Goal: Communication & Community: Answer question/provide support

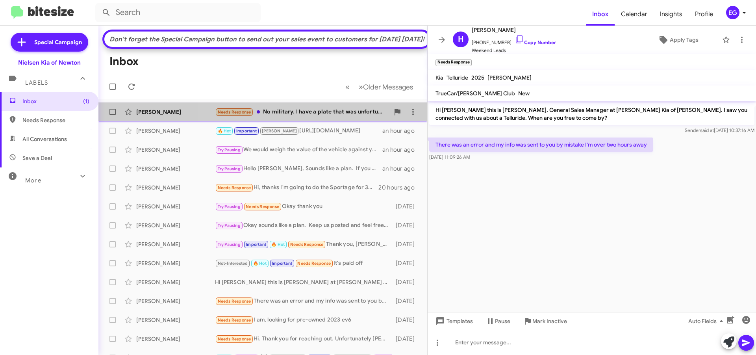
click at [323, 117] on div "Needs Response No military. I have a plate that was unfortunately pried off of …" at bounding box center [302, 111] width 174 height 9
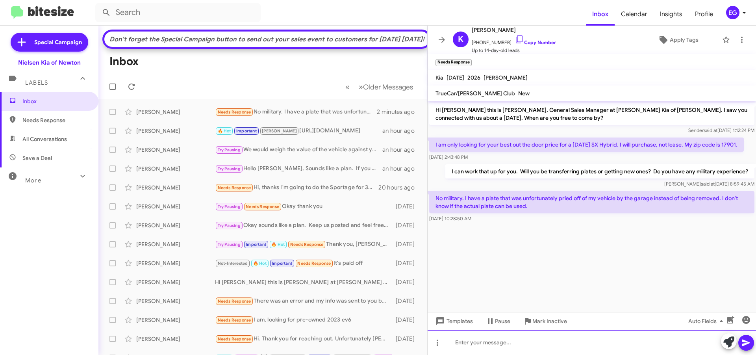
click at [484, 353] on div at bounding box center [592, 342] width 328 height 25
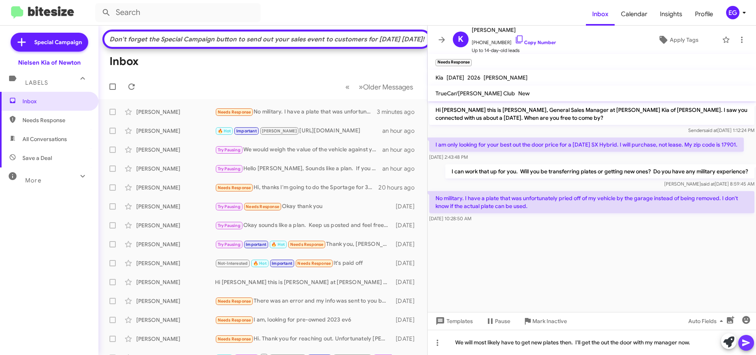
click at [747, 340] on icon at bounding box center [745, 342] width 9 height 9
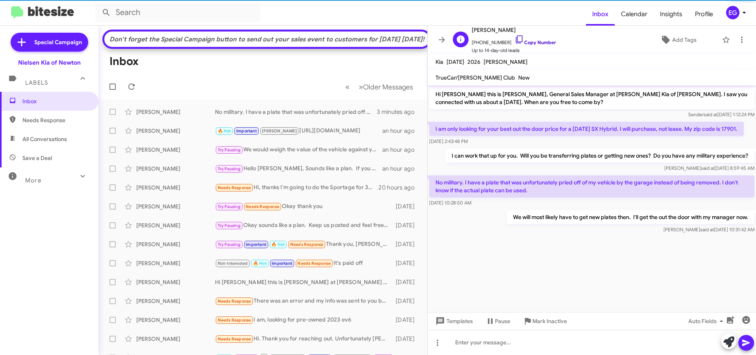
click at [521, 41] on link "Copy Number" at bounding box center [535, 42] width 41 height 6
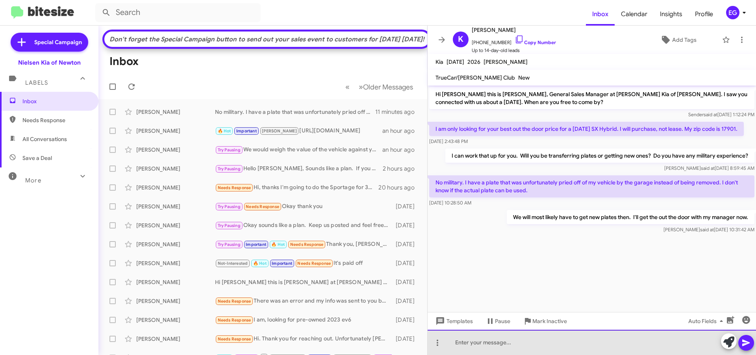
click at [499, 336] on div at bounding box center [592, 342] width 328 height 25
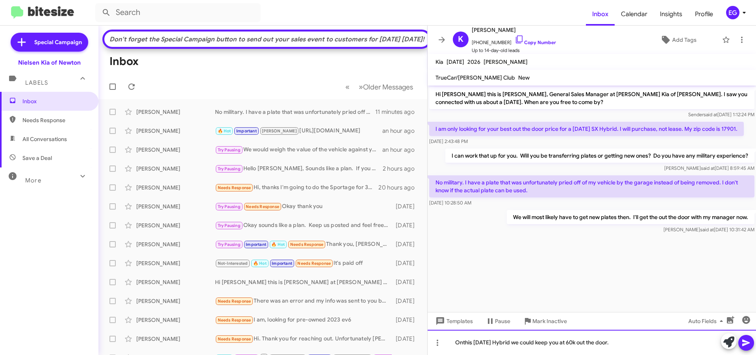
click at [465, 342] on div "Onthis [DATE] Hybrid we could keep you at 60k out the door." at bounding box center [592, 342] width 328 height 25
click at [749, 341] on icon at bounding box center [745, 342] width 9 height 9
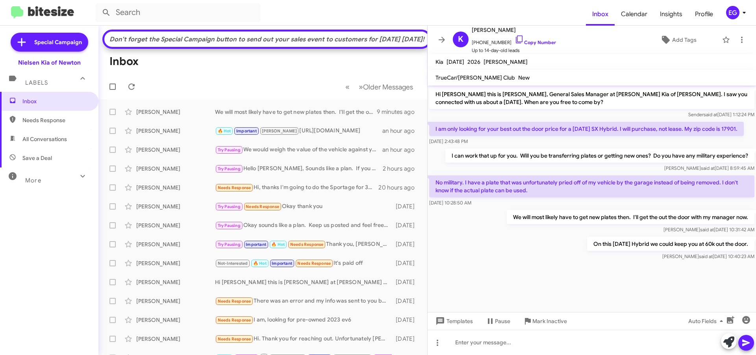
click at [738, 315] on div "Auto Fields" at bounding box center [713, 321] width 82 height 18
click at [730, 319] on icon "button" at bounding box center [730, 319] width 7 height 7
click at [442, 287] on div at bounding box center [448, 291] width 16 height 16
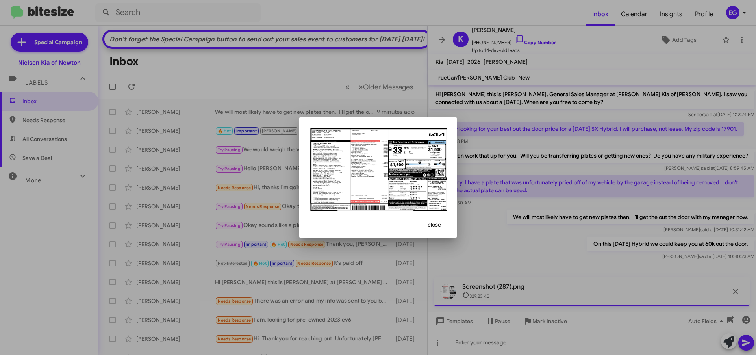
click at [506, 220] on div at bounding box center [378, 177] width 756 height 355
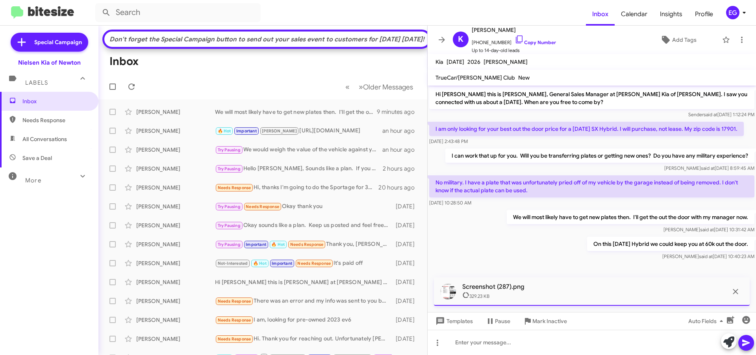
click at [744, 340] on icon at bounding box center [745, 342] width 7 height 7
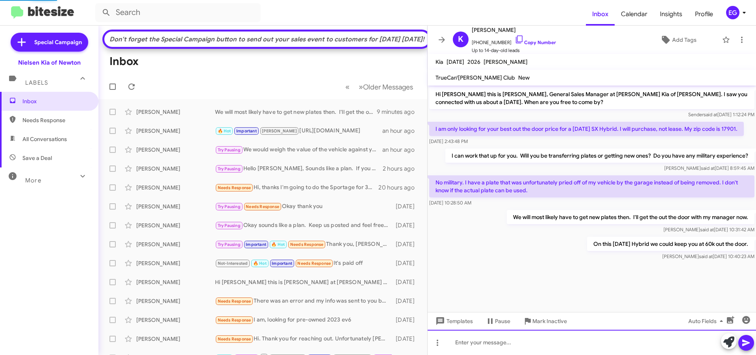
click at [487, 345] on div at bounding box center [592, 342] width 328 height 25
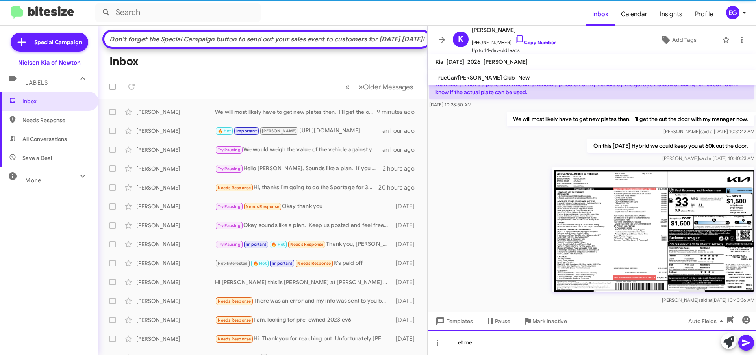
scroll to position [106, 0]
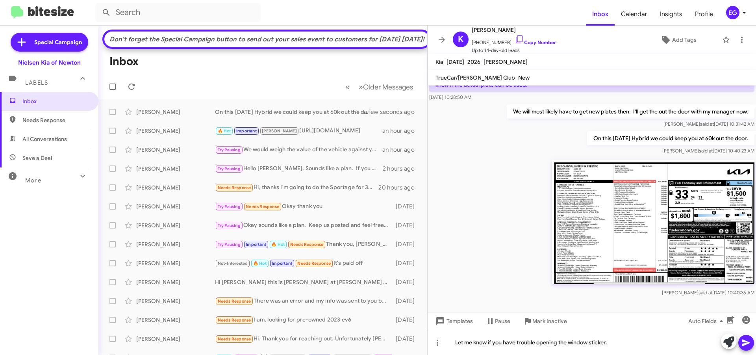
click at [744, 342] on icon at bounding box center [745, 342] width 9 height 9
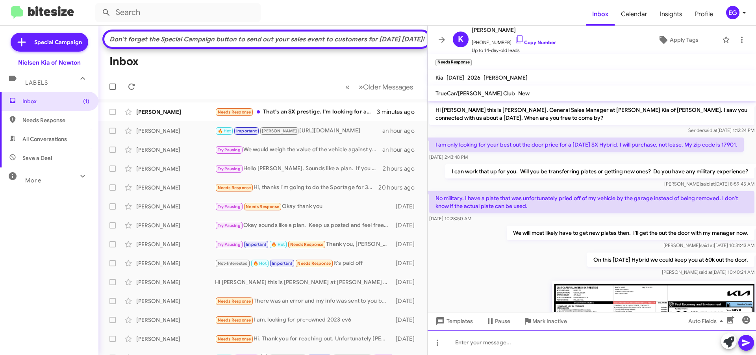
scroll to position [179, 0]
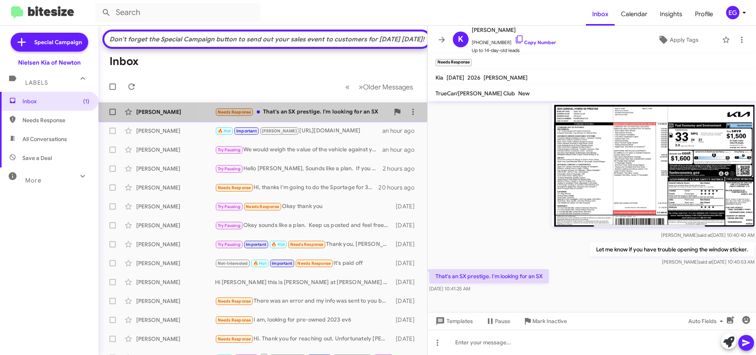
click at [308, 117] on div "Needs Response That's an SX prestige. I'm looking for an SX" at bounding box center [302, 111] width 174 height 9
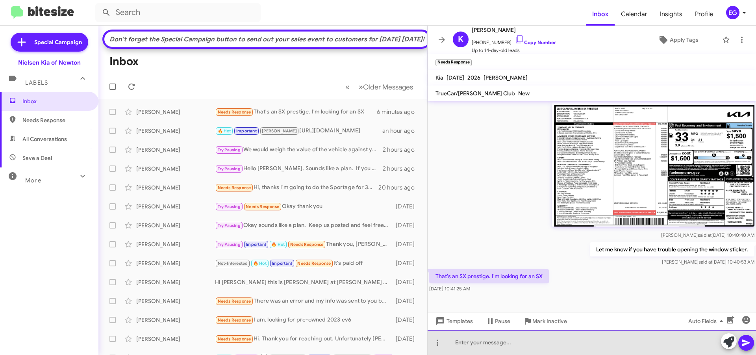
click at [471, 343] on div at bounding box center [592, 342] width 328 height 25
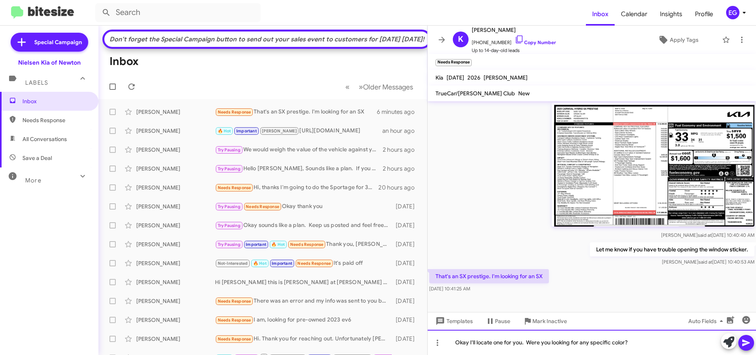
click at [586, 341] on div "Okay I'll locate one for you. Were you looking for any specific color?" at bounding box center [592, 342] width 328 height 25
click at [745, 339] on icon at bounding box center [745, 342] width 9 height 9
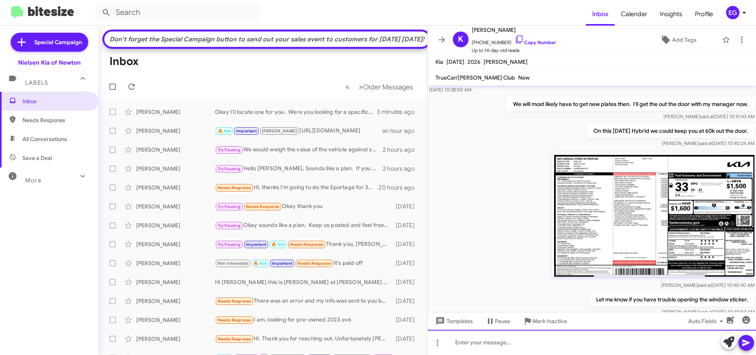
scroll to position [192, 0]
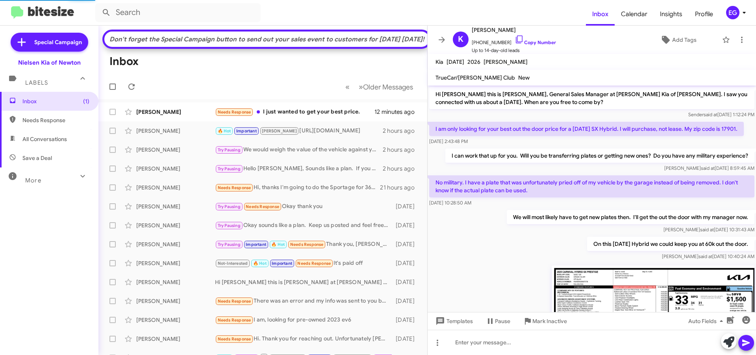
scroll to position [220, 0]
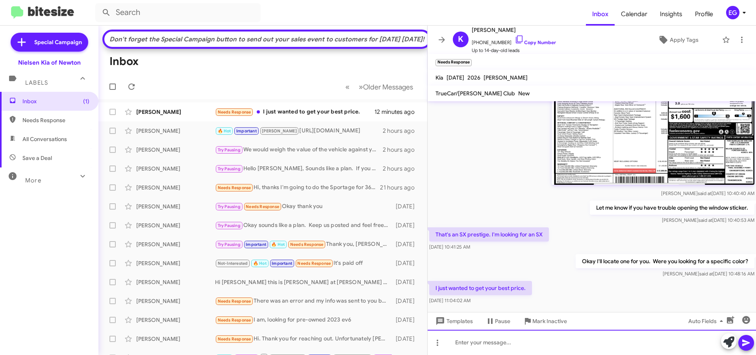
click at [468, 344] on div at bounding box center [592, 342] width 328 height 25
click at [469, 344] on div "OkayI'll" at bounding box center [592, 342] width 328 height 25
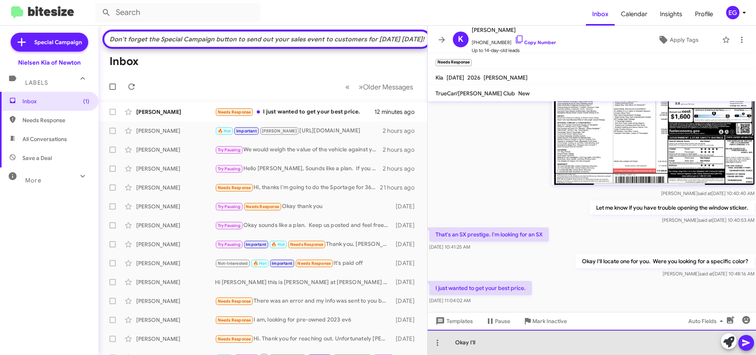
click at [500, 342] on div "Okay I'll" at bounding box center [592, 342] width 328 height 25
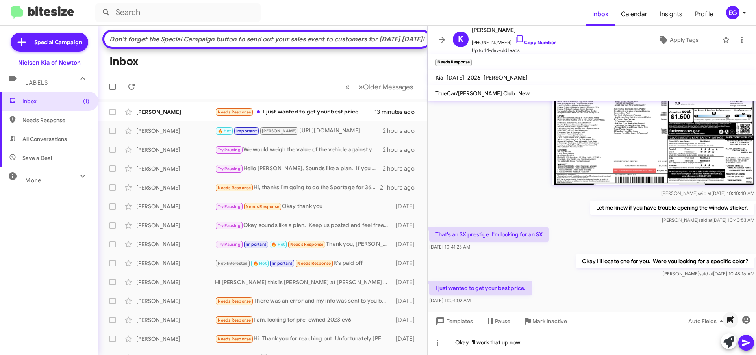
click at [728, 317] on icon "button" at bounding box center [730, 319] width 7 height 7
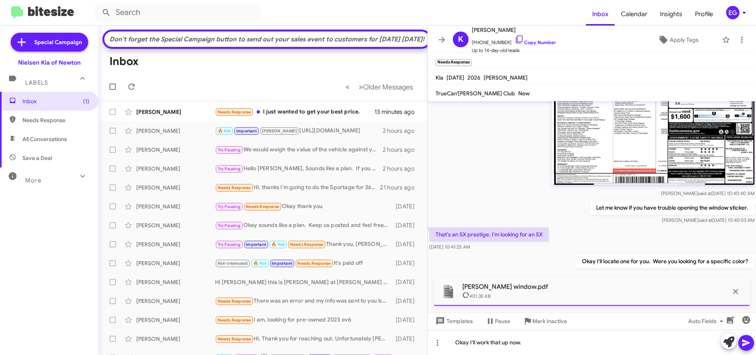
click at [745, 342] on icon at bounding box center [745, 342] width 9 height 9
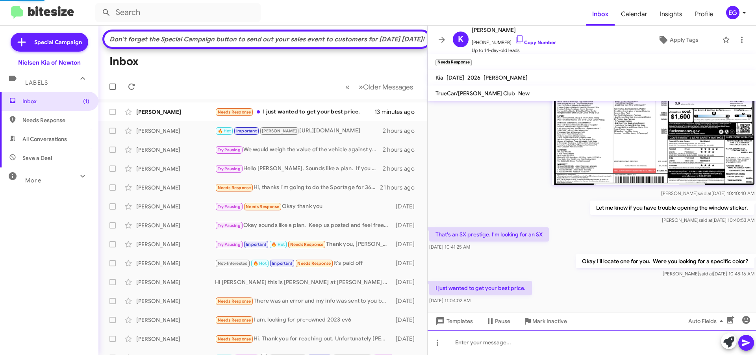
scroll to position [0, 0]
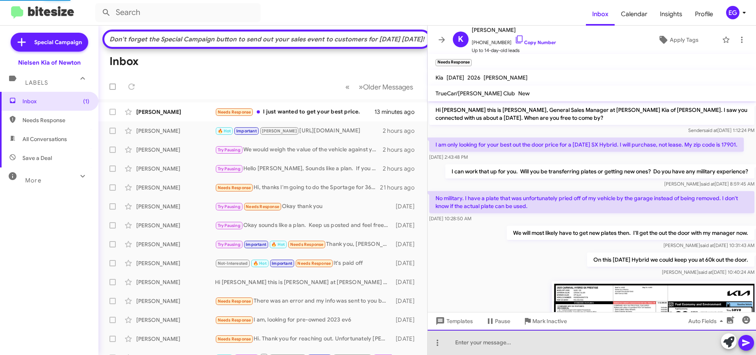
click at [526, 342] on div at bounding box center [592, 342] width 328 height 25
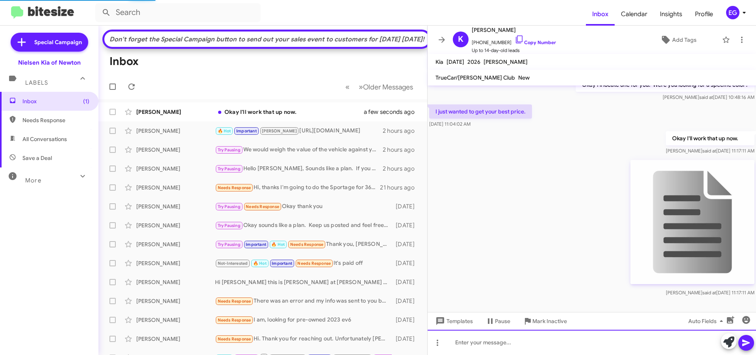
scroll to position [393, 0]
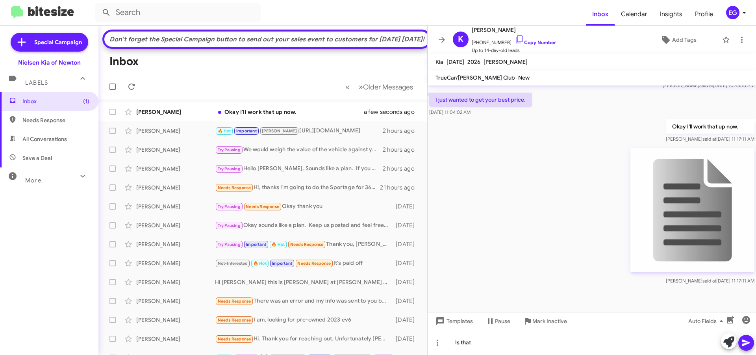
click at [667, 192] on img at bounding box center [692, 210] width 124 height 124
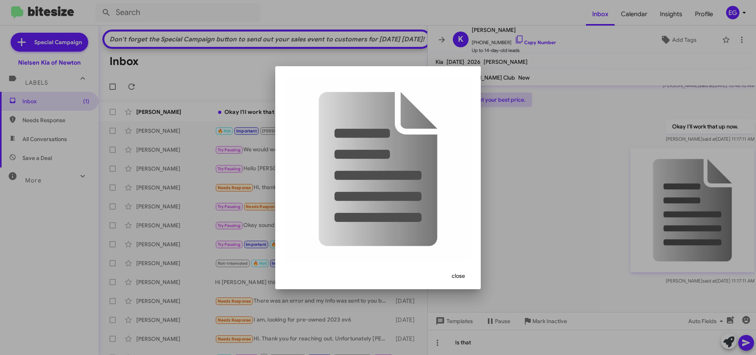
click at [462, 269] on span "close" at bounding box center [458, 276] width 13 height 14
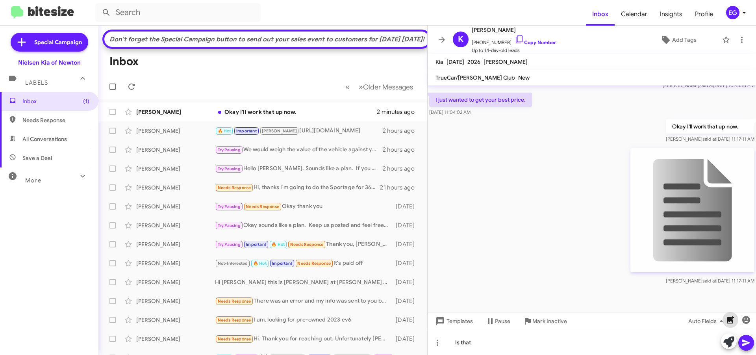
click at [732, 318] on icon "button" at bounding box center [730, 319] width 7 height 7
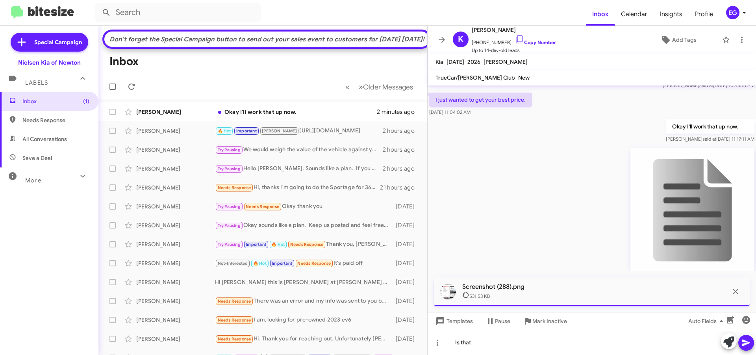
click at [743, 346] on icon at bounding box center [745, 342] width 9 height 9
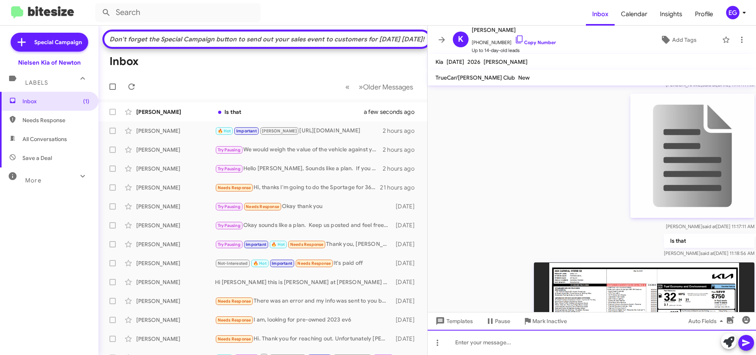
scroll to position [565, 0]
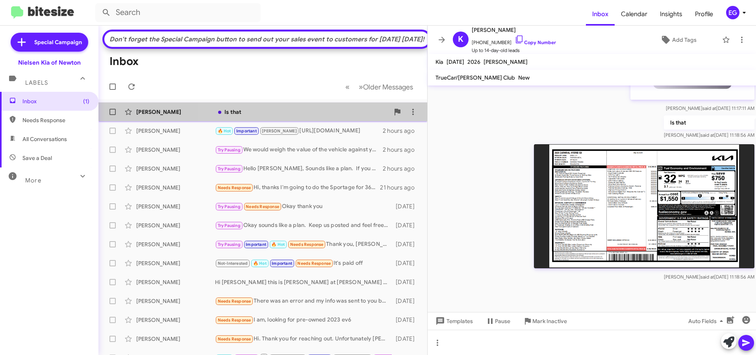
click at [333, 120] on div "Kim Rismiller Is that a few seconds ago" at bounding box center [263, 112] width 316 height 16
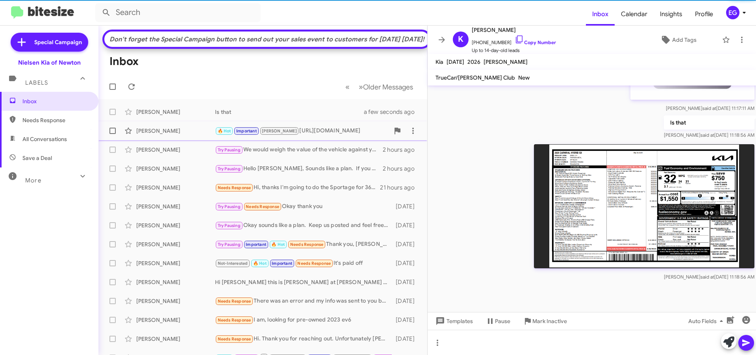
click at [183, 139] on div "Lori Sash 🔥 Hot Important nolan https://www.nielsenkiaofnewton.com/used-invento…" at bounding box center [263, 131] width 316 height 16
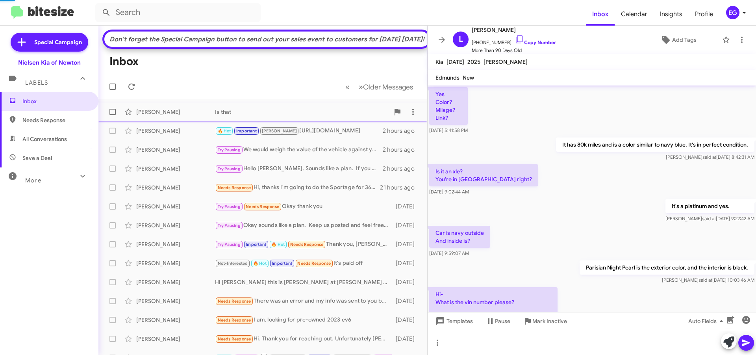
click at [179, 116] on div "[PERSON_NAME]" at bounding box center [175, 112] width 79 height 8
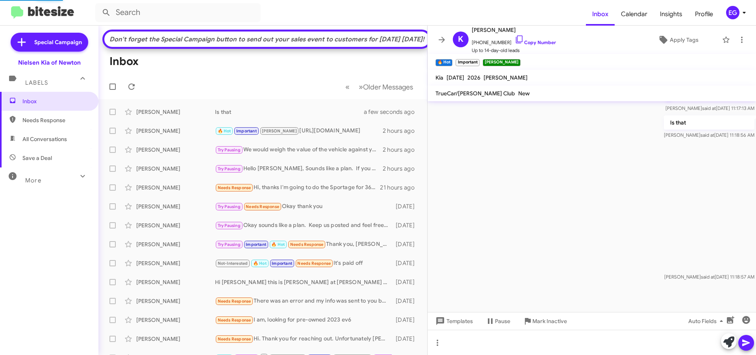
scroll to position [581, 0]
